Goal: Task Accomplishment & Management: Manage account settings

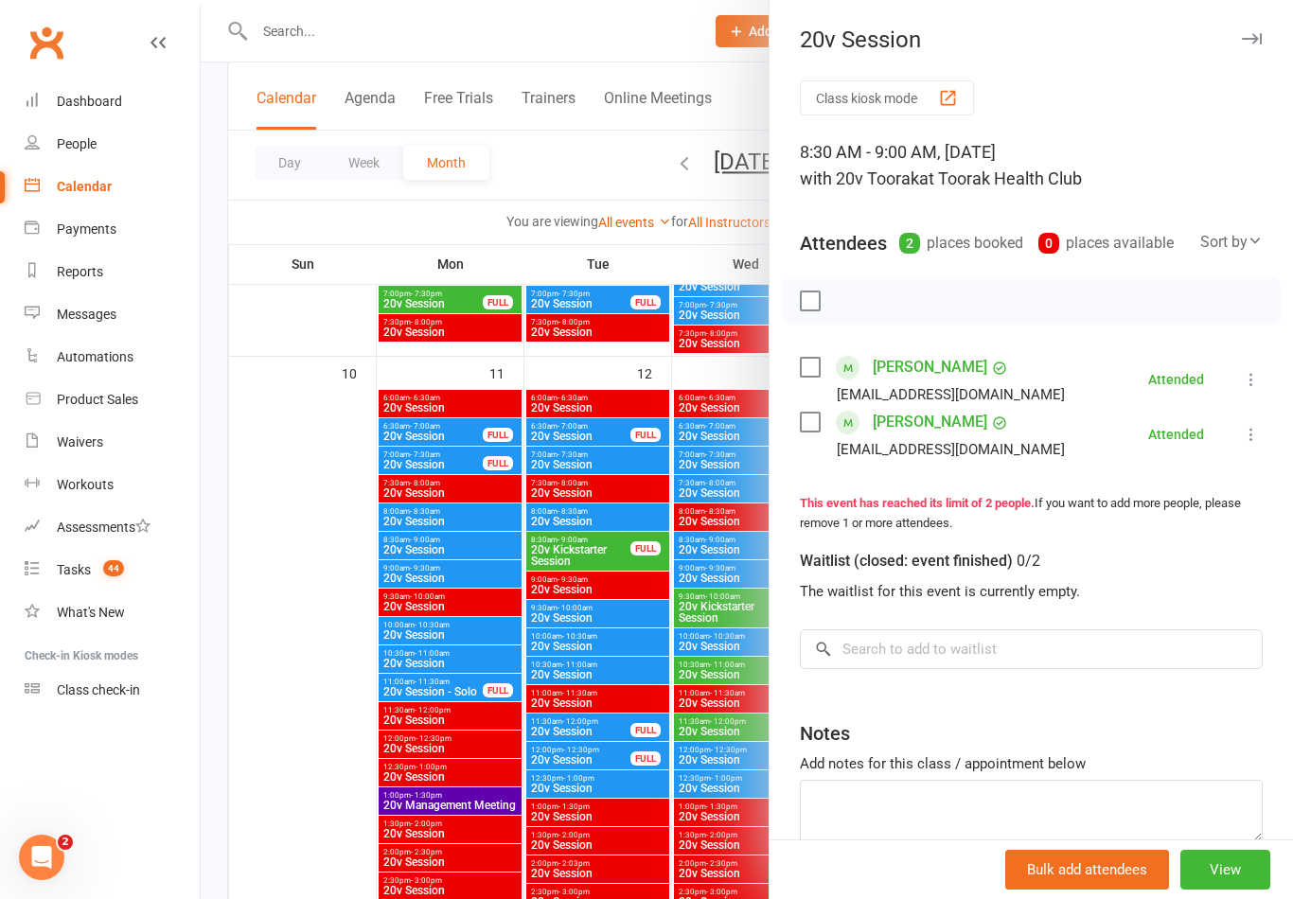
click at [944, 366] on link "[PERSON_NAME]" at bounding box center [930, 367] width 115 height 30
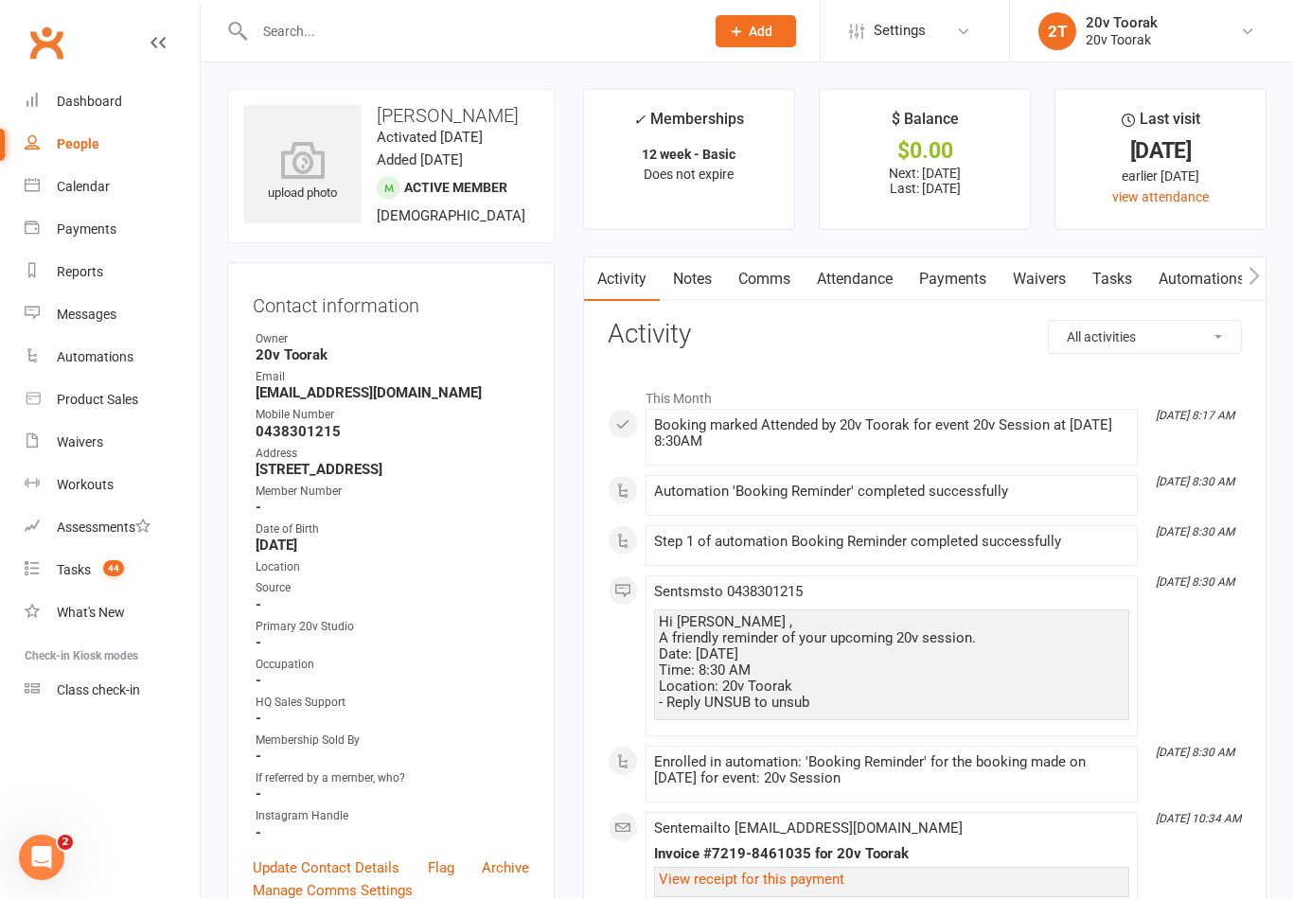
click at [1123, 272] on link "Tasks" at bounding box center [1112, 279] width 66 height 44
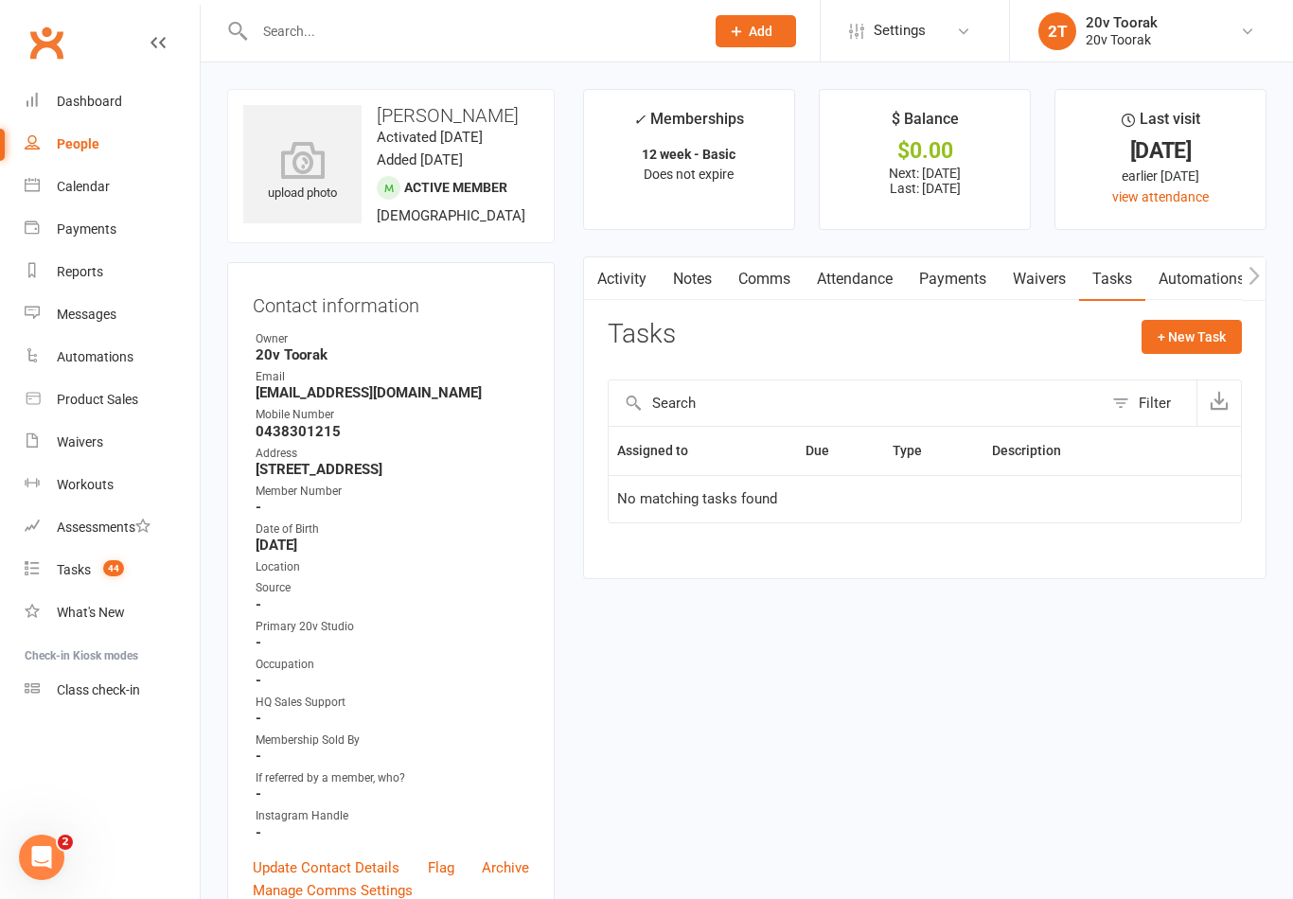
click at [1234, 331] on button "+ New Task" at bounding box center [1191, 337] width 100 height 34
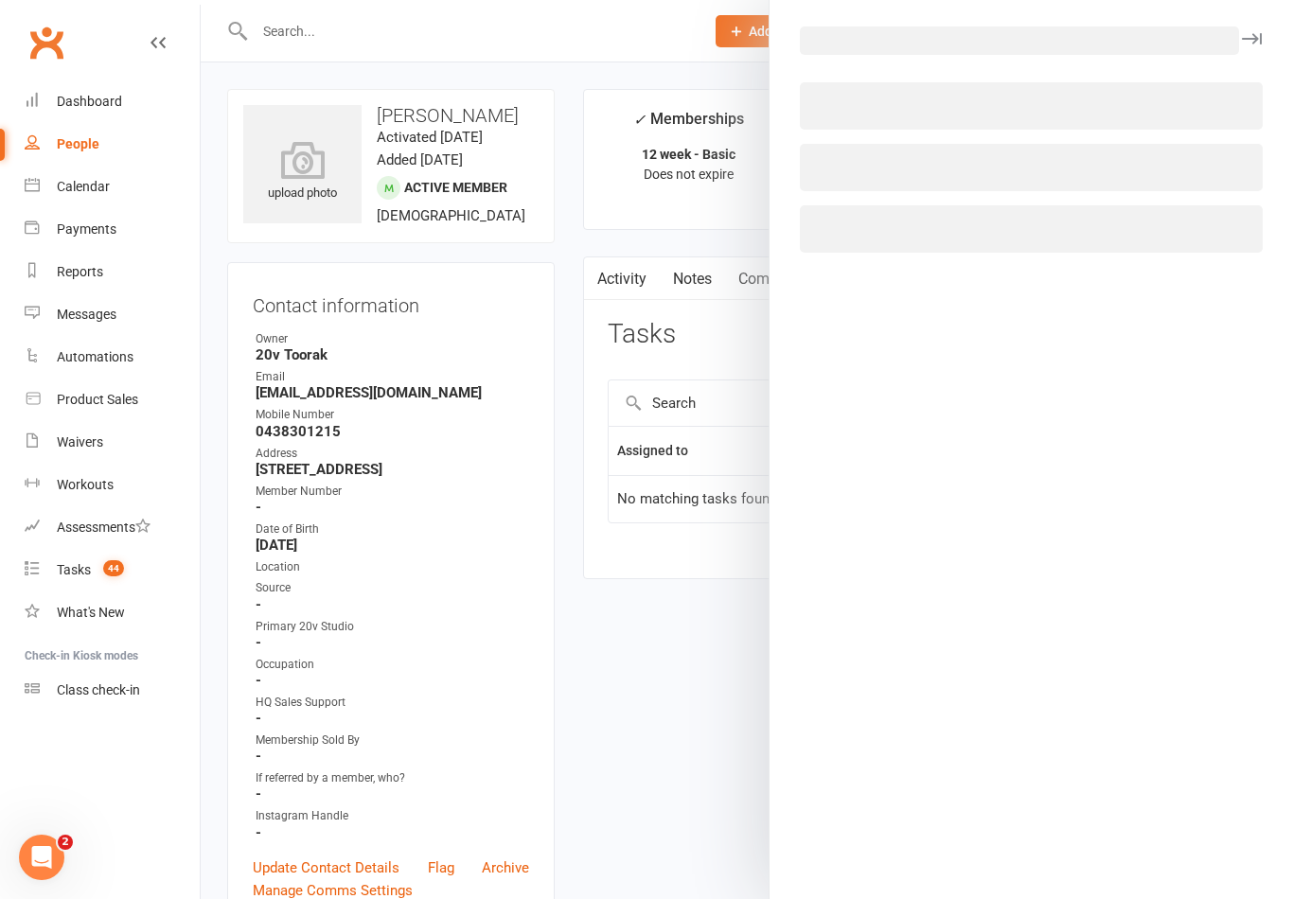
select select "45736"
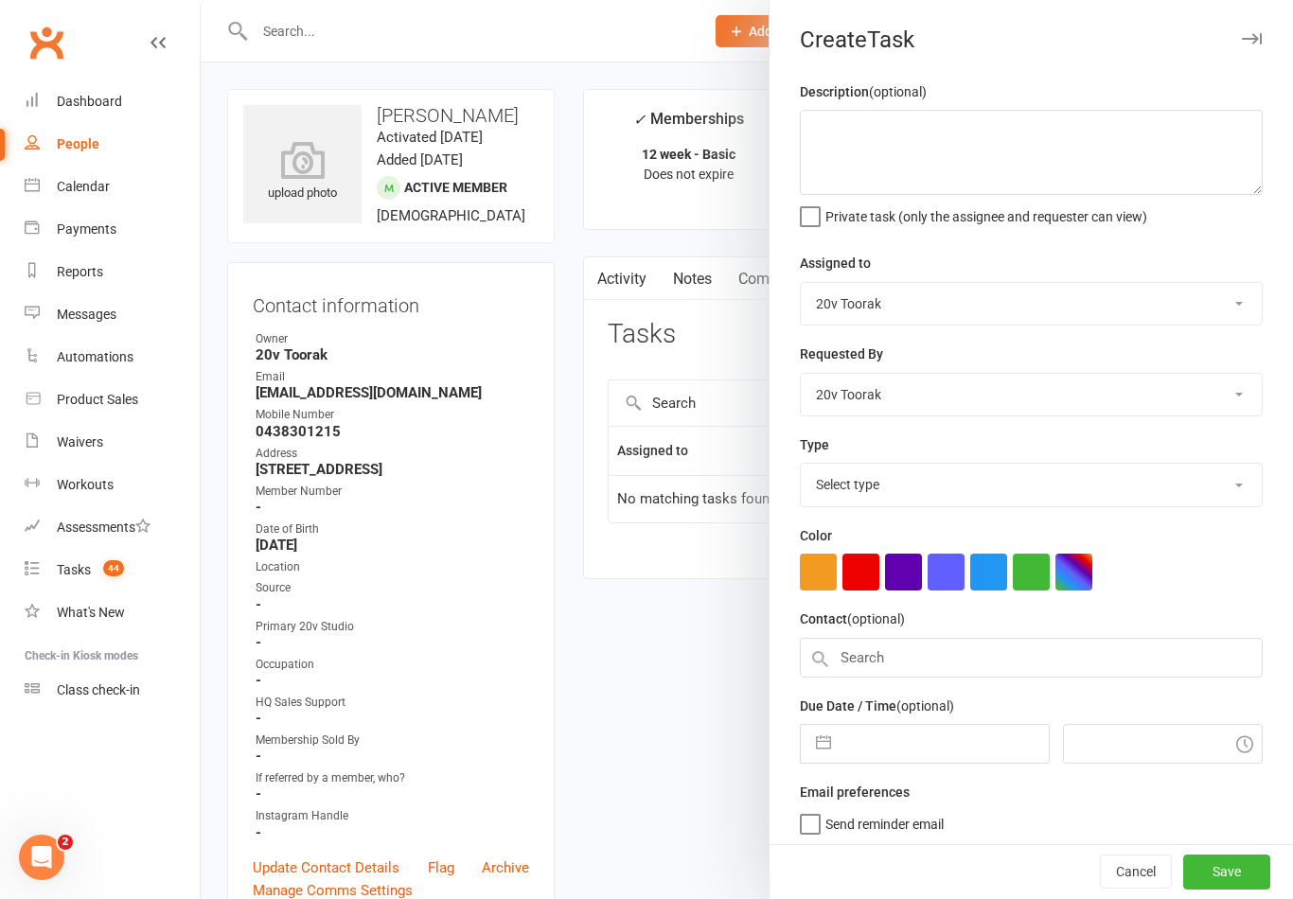
click at [999, 85] on div "Description (optional) Private task (only the assignee and requester can view)" at bounding box center [1031, 152] width 463 height 145
click at [999, 160] on textarea at bounding box center [1031, 152] width 463 height 85
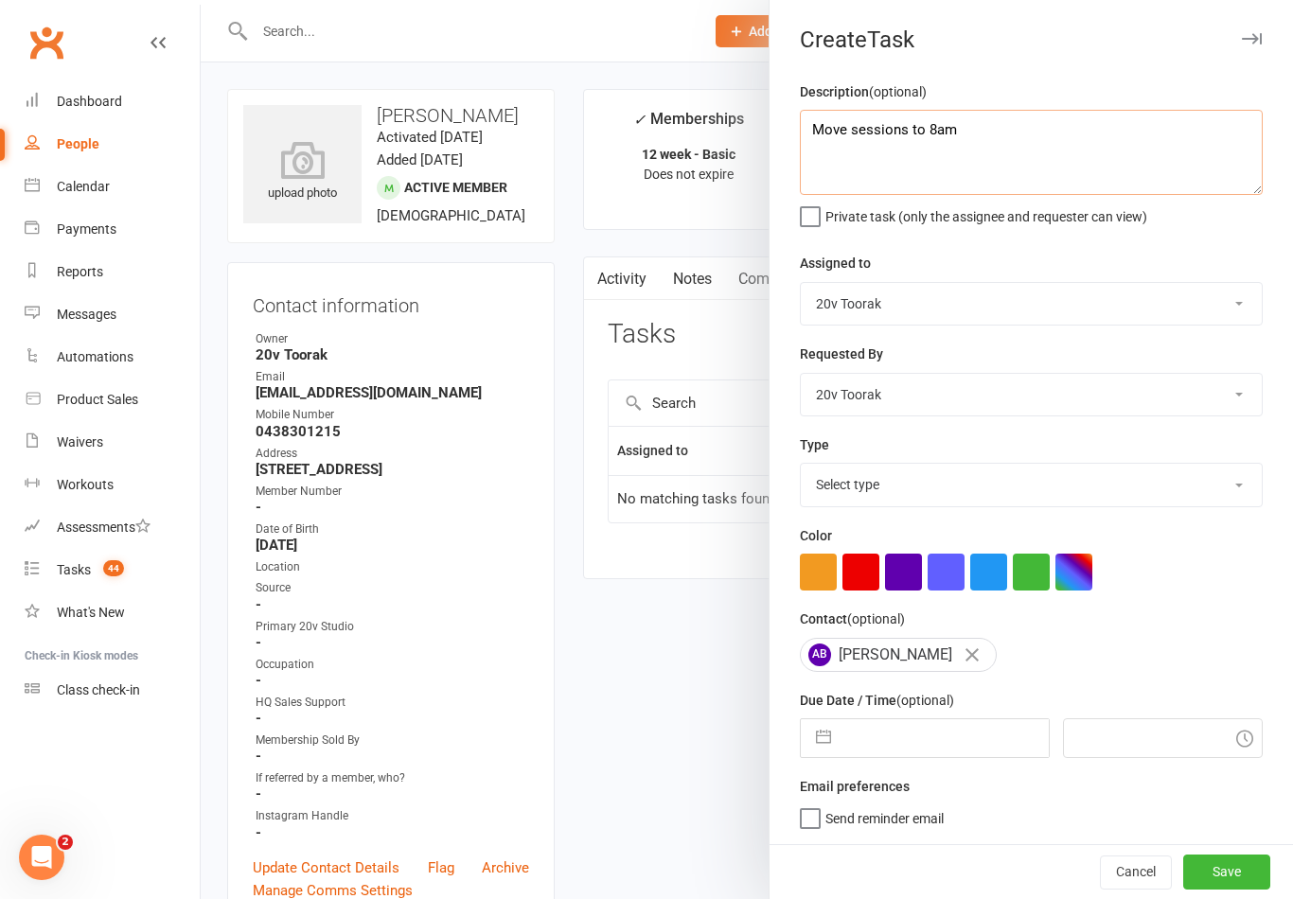
type textarea "Move sessions to 8am"
click at [1008, 388] on select "[PERSON_NAME] 20v HQ [PERSON_NAME] [PERSON_NAME] 20v [PERSON_NAME]" at bounding box center [1031, 395] width 461 height 42
click at [1033, 309] on select "[PERSON_NAME] 20v HQ [PERSON_NAME] [PERSON_NAME] 20v [PERSON_NAME]" at bounding box center [1031, 304] width 461 height 42
click at [1045, 273] on div "Assigned to [PERSON_NAME] 20v HQ [PERSON_NAME] [PERSON_NAME] 20v [PERSON_NAME]" at bounding box center [1031, 289] width 463 height 74
click at [1087, 301] on select "[PERSON_NAME] 20v HQ [PERSON_NAME] [PERSON_NAME] 20v [PERSON_NAME]" at bounding box center [1031, 304] width 461 height 42
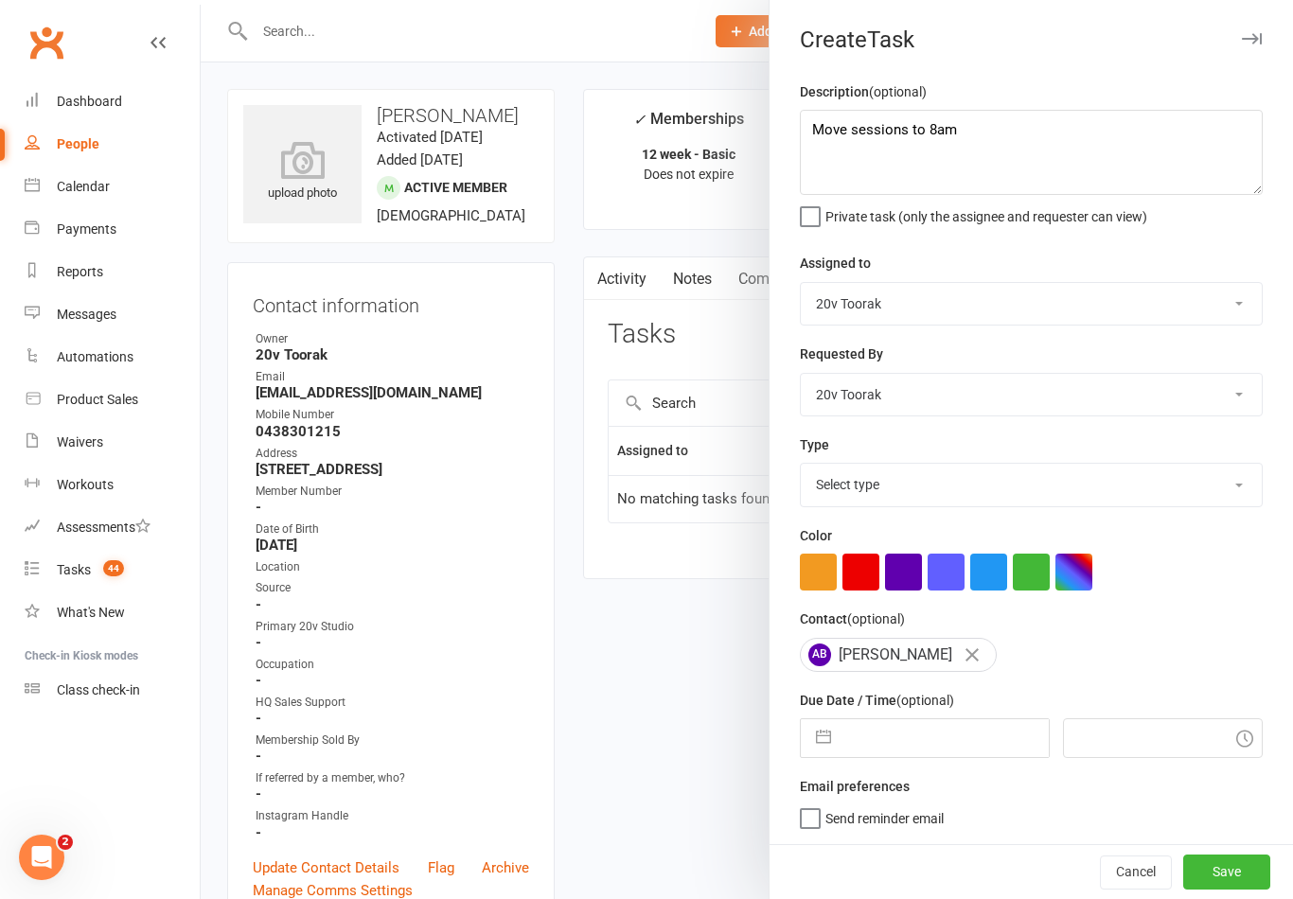
select select "46005"
click at [837, 487] on select "Select type Call Call - to book trial Confirm session attendance Confirm trial …" at bounding box center [1031, 485] width 461 height 42
click at [1017, 483] on select "Select type Call Call - to book trial Confirm session attendance Confirm trial …" at bounding box center [1031, 485] width 461 height 42
select select "27772"
click at [818, 732] on button "button" at bounding box center [823, 738] width 34 height 38
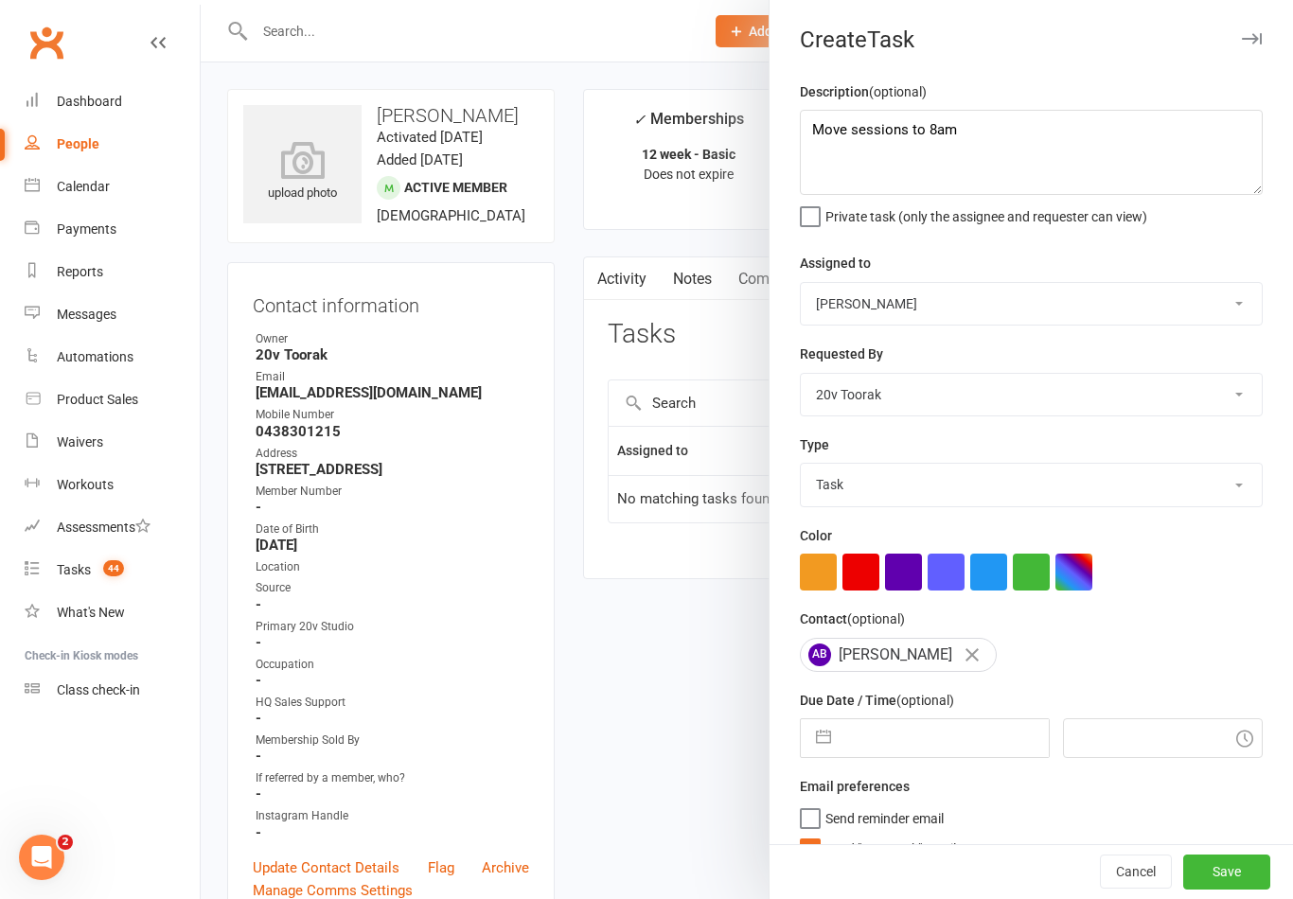
select select "6"
select select "2025"
select select "7"
select select "2025"
select select "8"
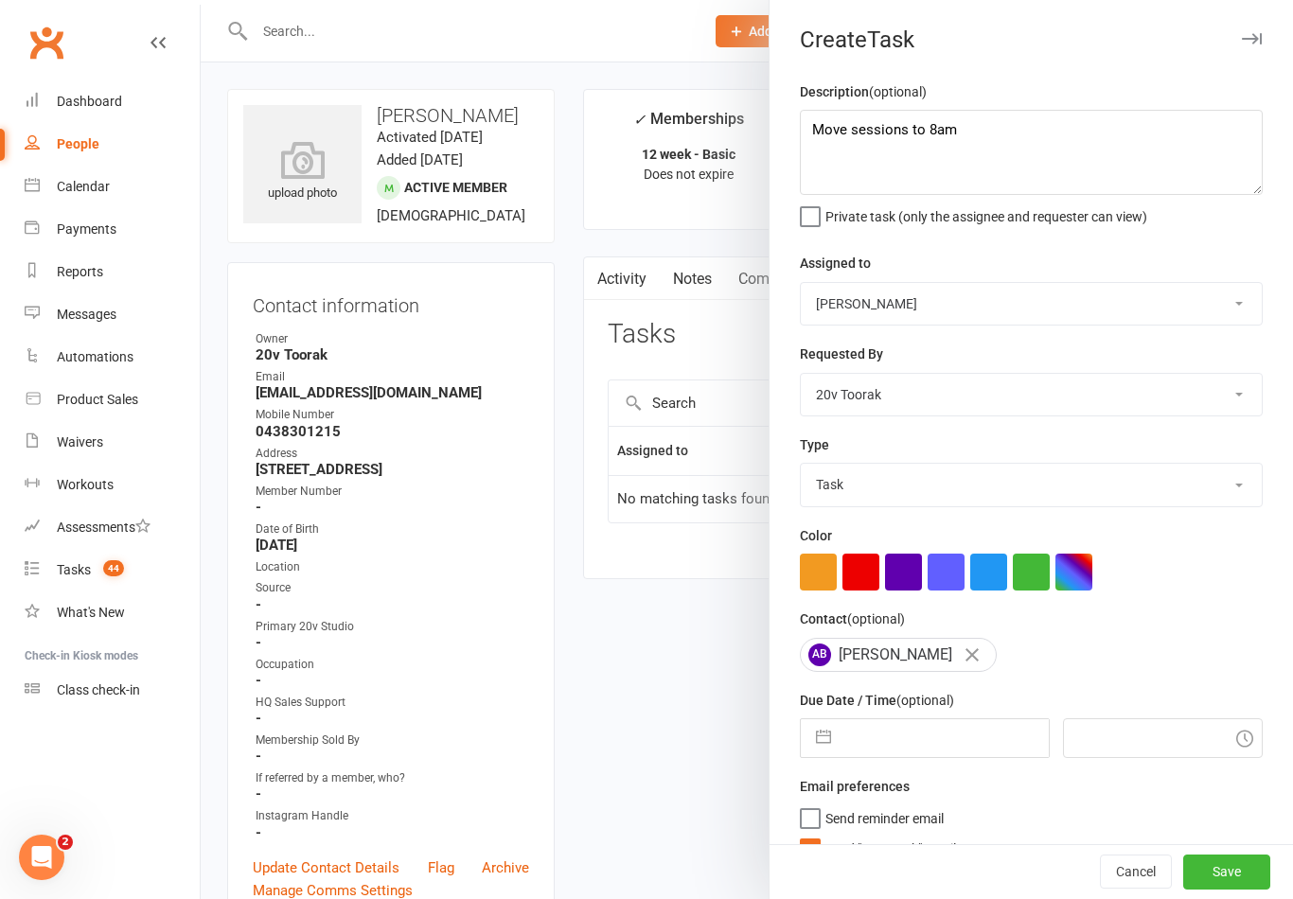
select select "2025"
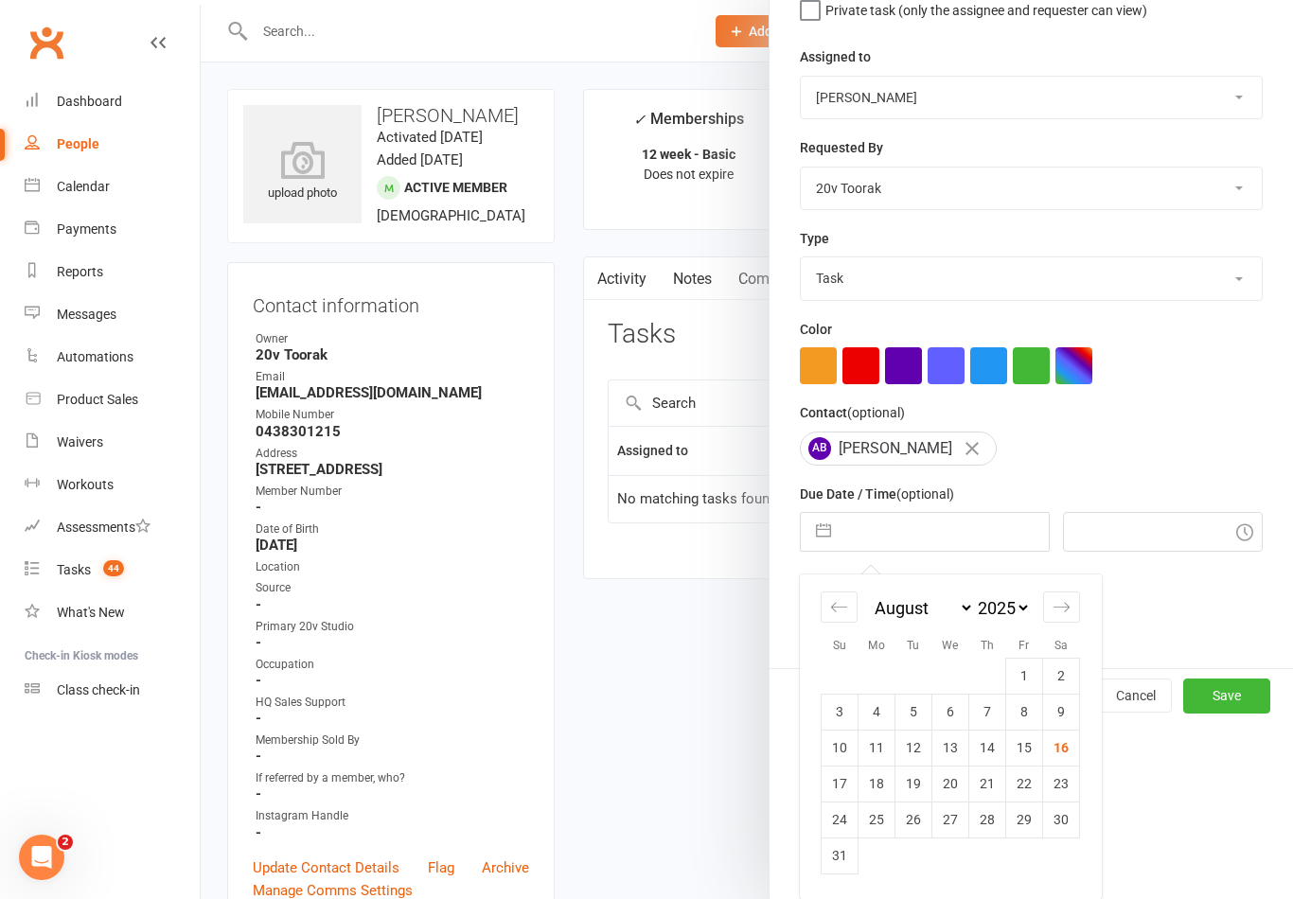
click at [1063, 757] on td "16" at bounding box center [1061, 748] width 37 height 36
type input "[DATE]"
type input "9:15am"
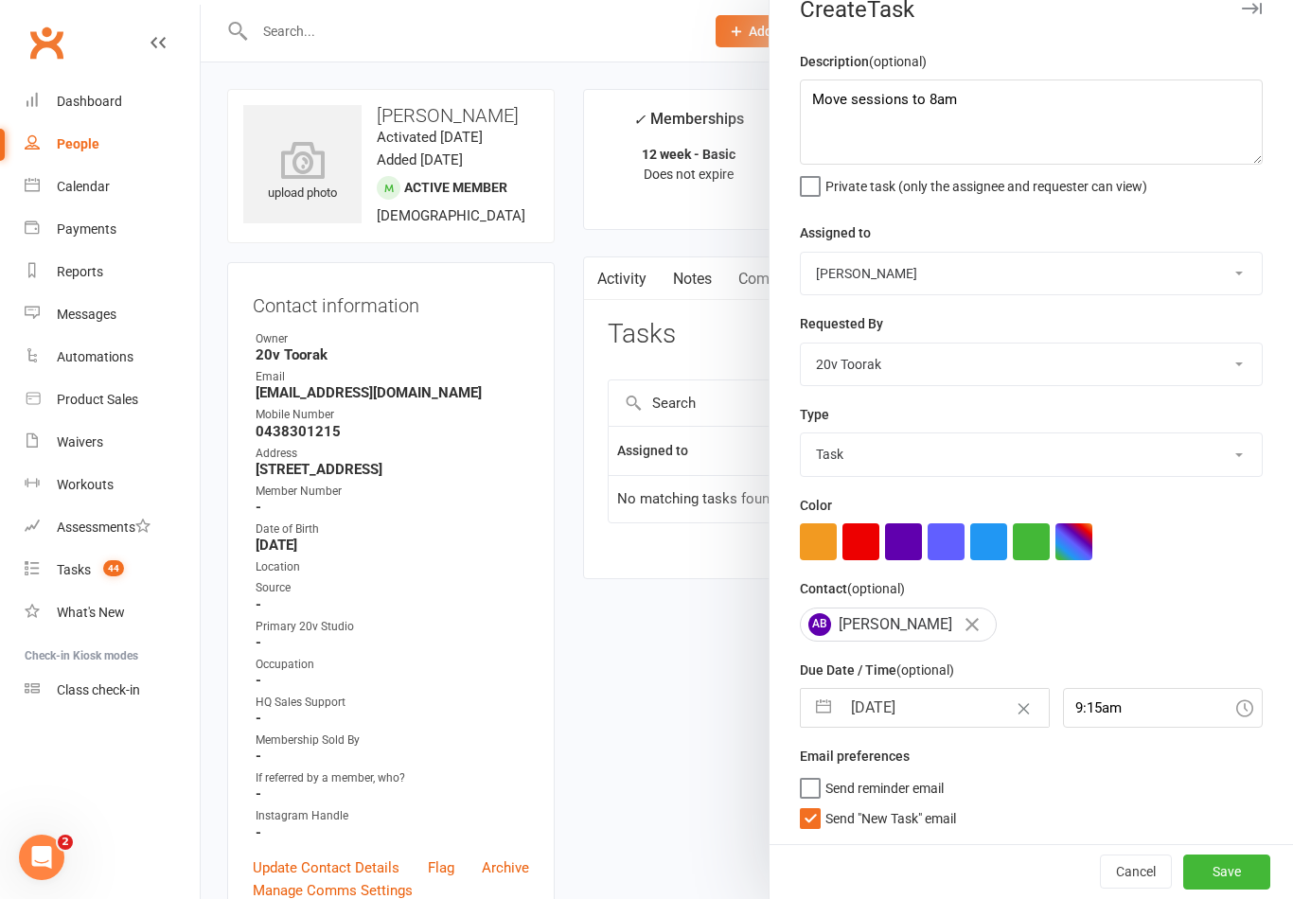
click at [889, 810] on span "Send "New Task" email" at bounding box center [890, 815] width 131 height 22
click at [889, 804] on input "Send "New Task" email" at bounding box center [878, 804] width 156 height 0
checkbox input "false"
click at [1225, 881] on button "Save" at bounding box center [1226, 872] width 87 height 34
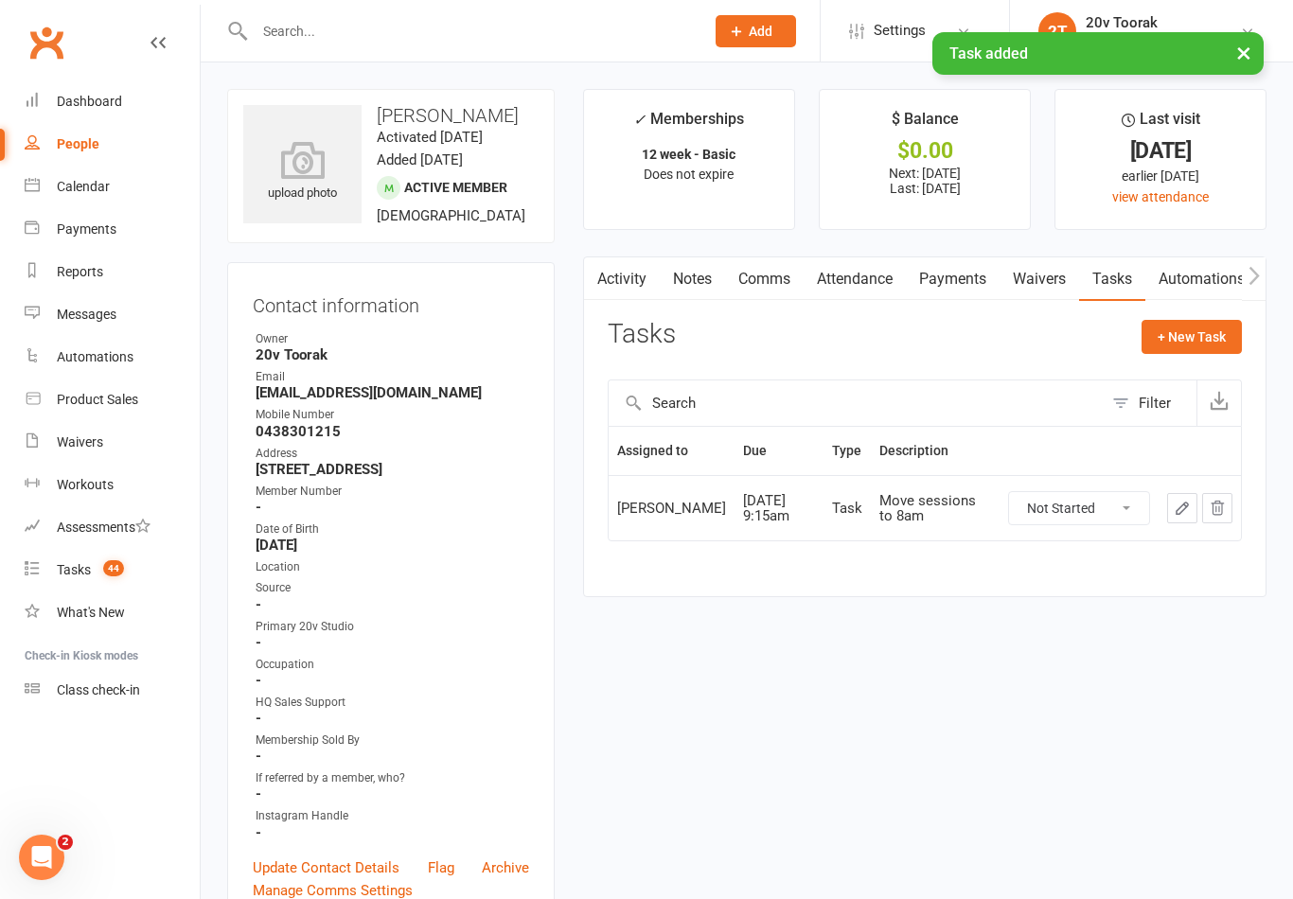
click at [65, 203] on link "Calendar" at bounding box center [112, 187] width 175 height 43
